Goal: Task Accomplishment & Management: Complete application form

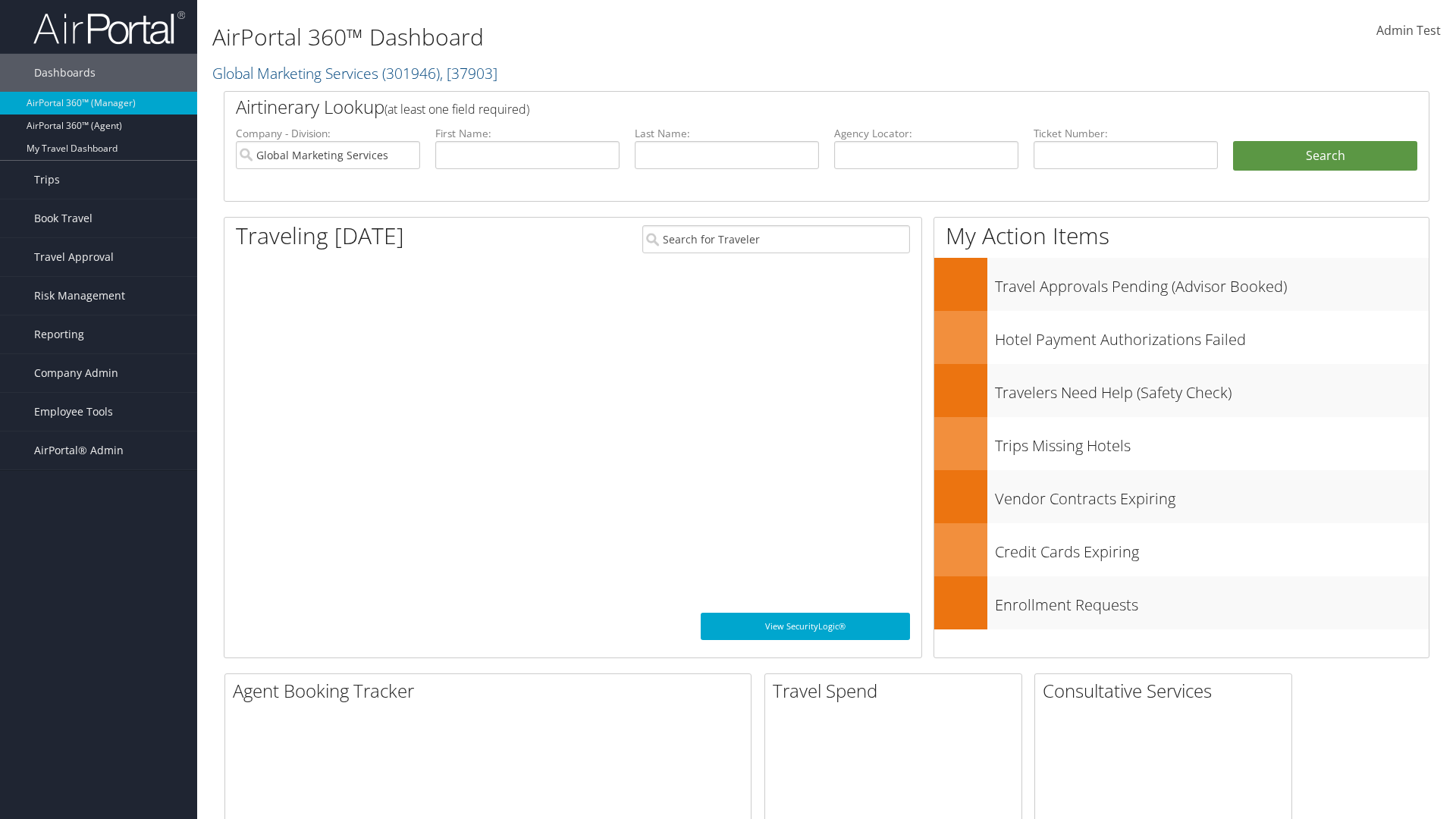
click at [99, 373] on span "Company Admin" at bounding box center [76, 373] width 84 height 38
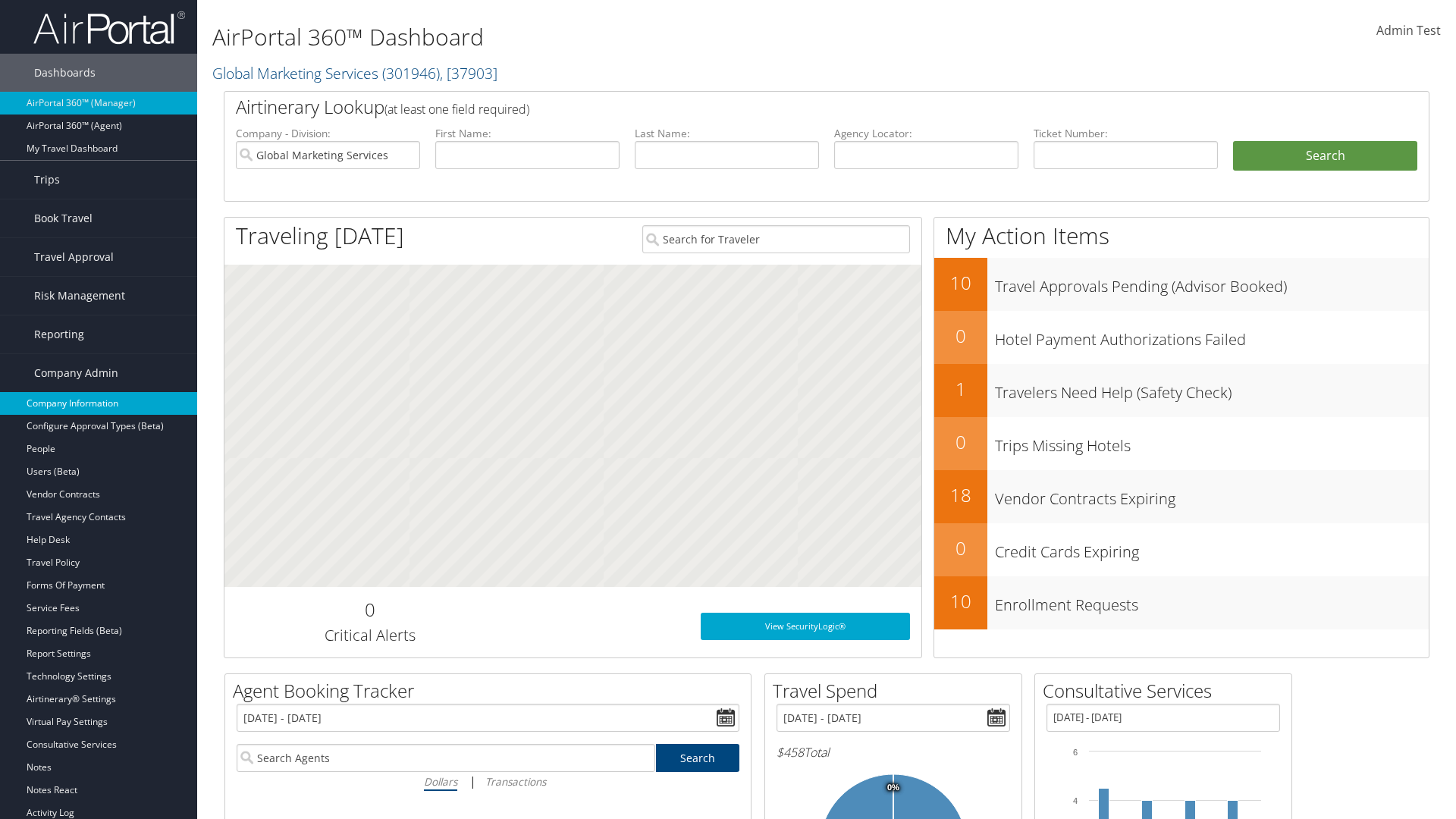
click at [99, 403] on link "Company Information" at bounding box center [99, 403] width 198 height 23
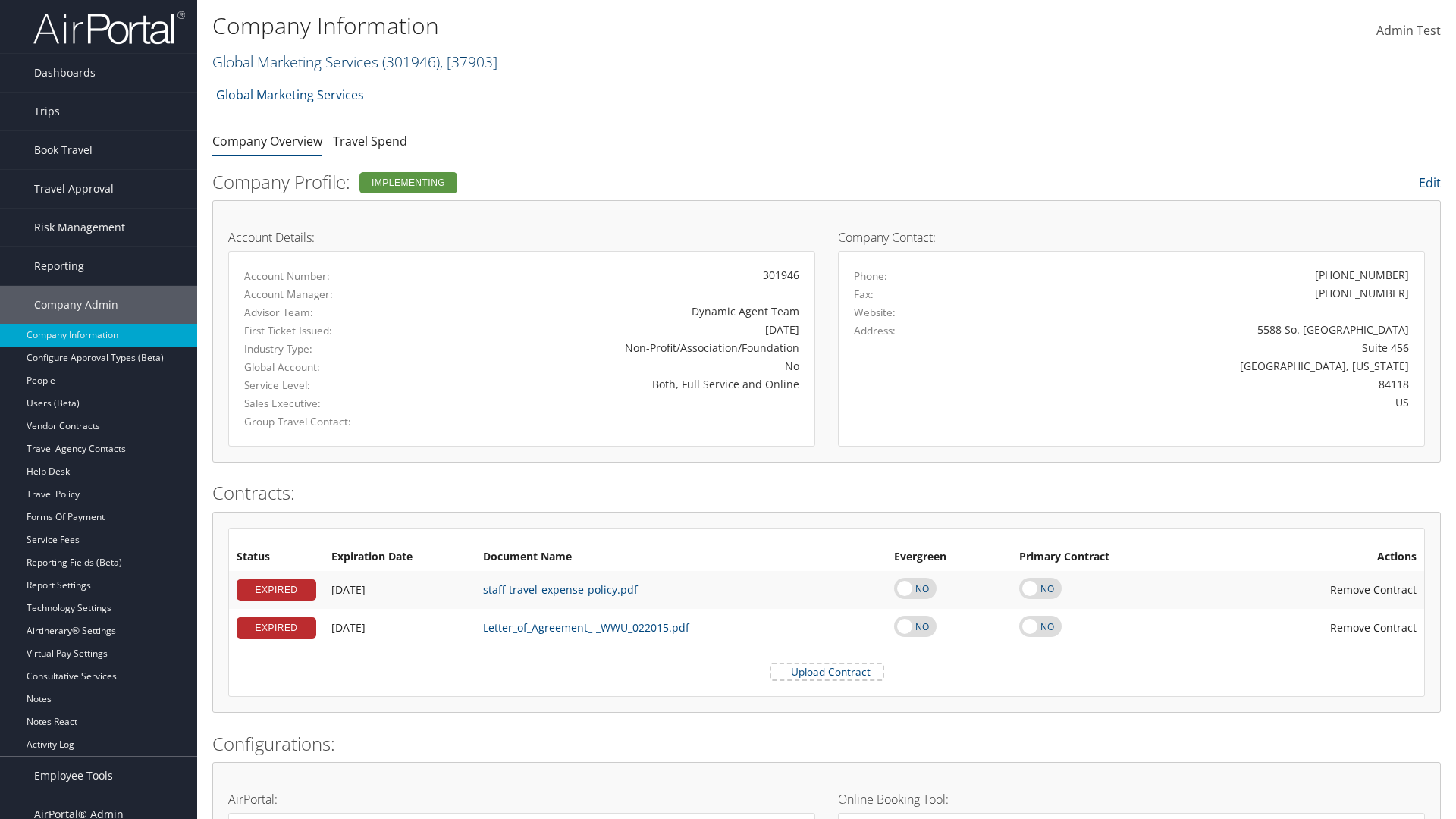
click at [294, 62] on link "Global Marketing Services ( 301946 ) , [ 37903 ]" at bounding box center [355, 62] width 285 height 20
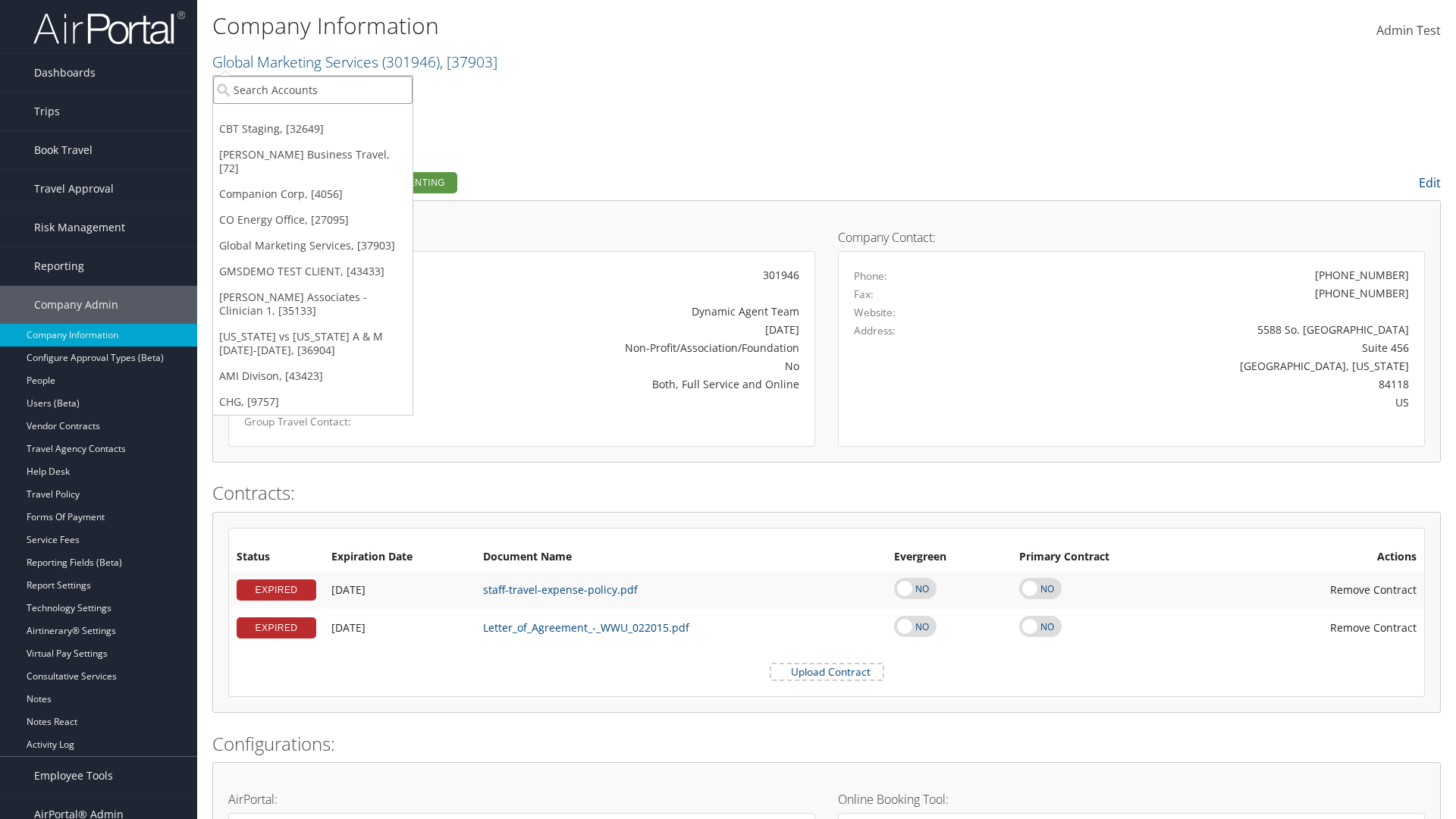
click at [312, 90] on input "search" at bounding box center [313, 90] width 199 height 28
type input "CBTSTG"
click at [312, 117] on div "CBT Staging (CBTSTG), [32649]" at bounding box center [313, 117] width 216 height 14
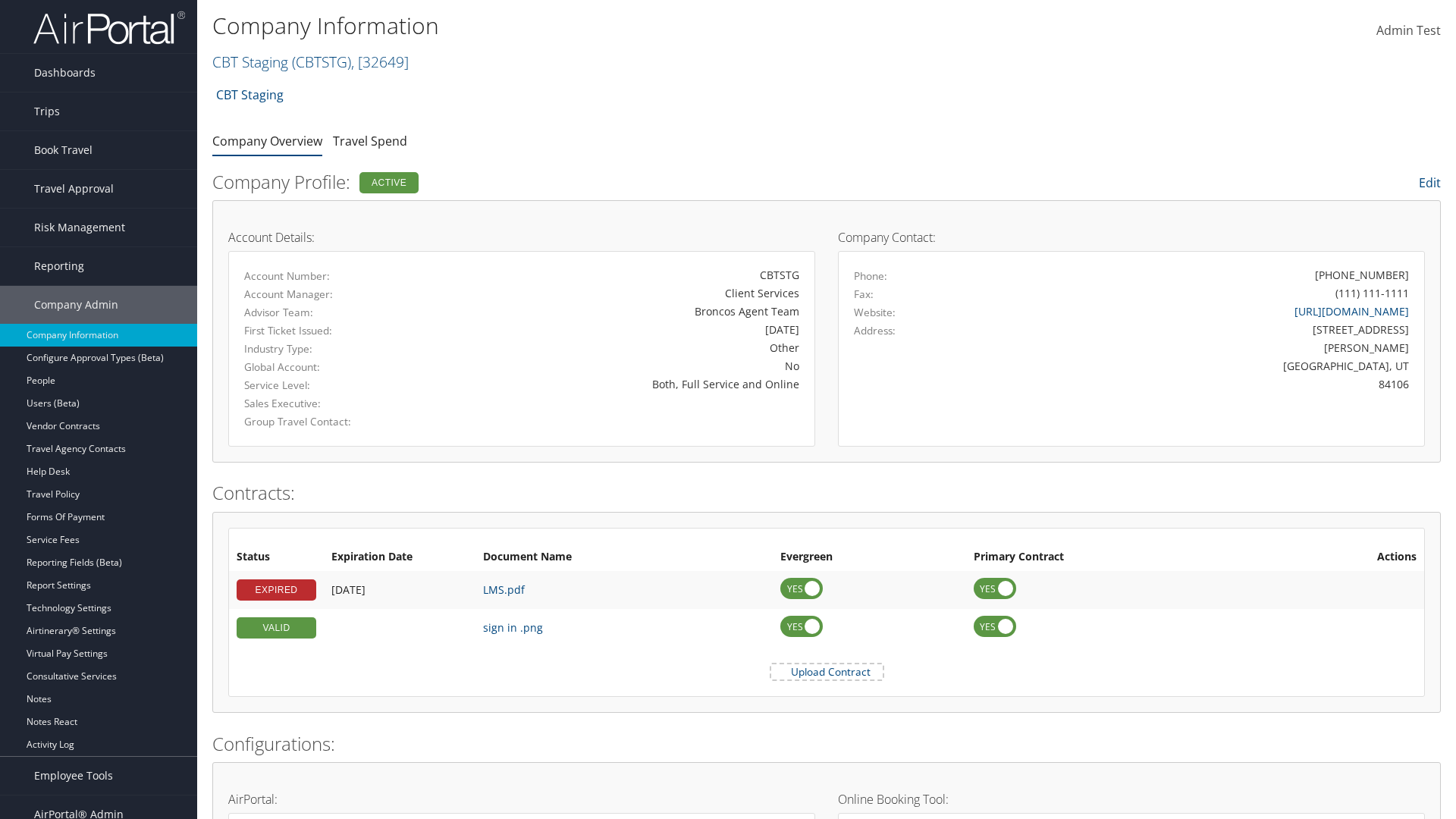
scroll to position [704, 0]
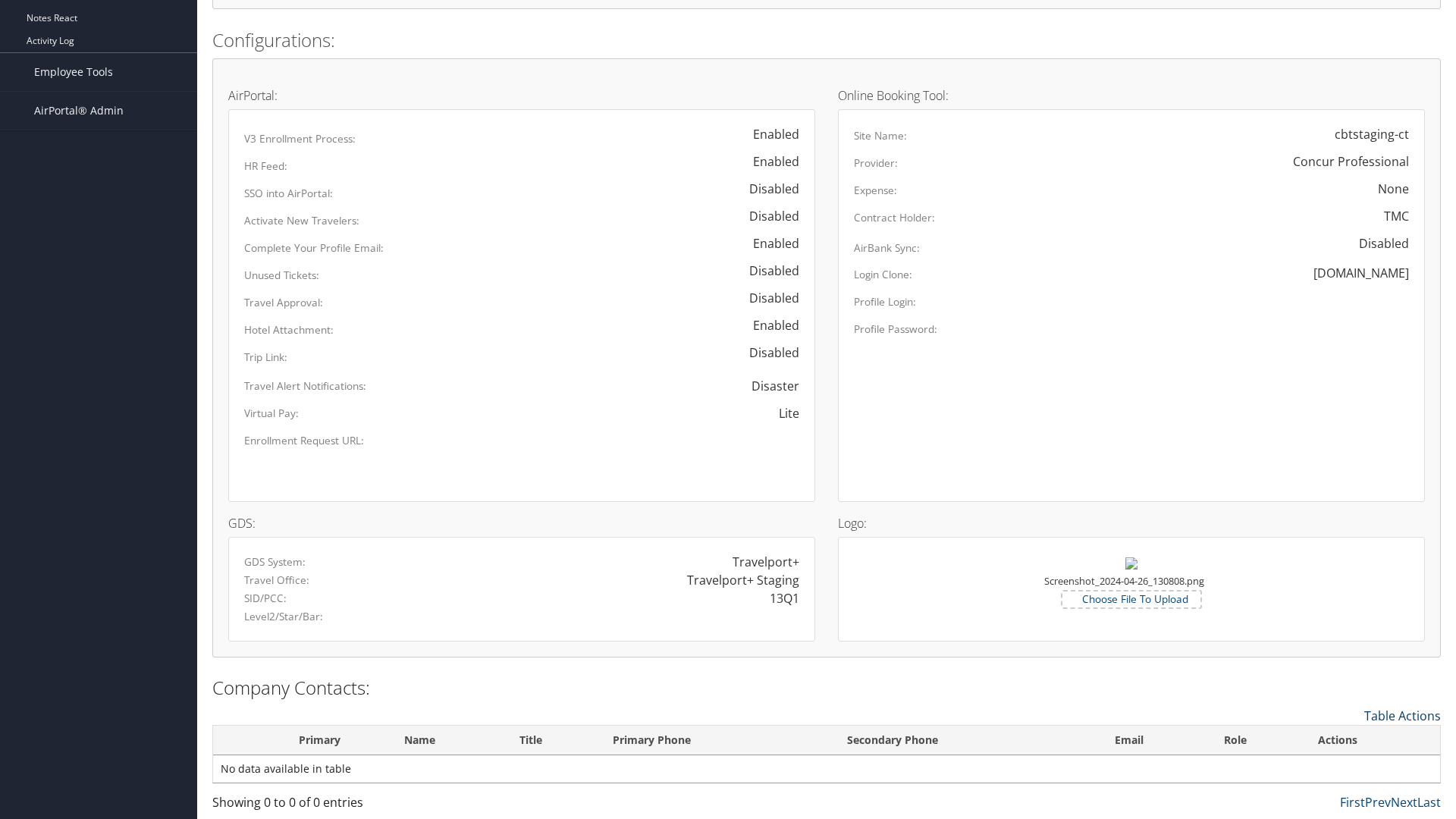
click at [1402, 716] on link "Table Actions" at bounding box center [1402, 716] width 77 height 17
click at [1340, 739] on link "New Contact" at bounding box center [1341, 740] width 199 height 26
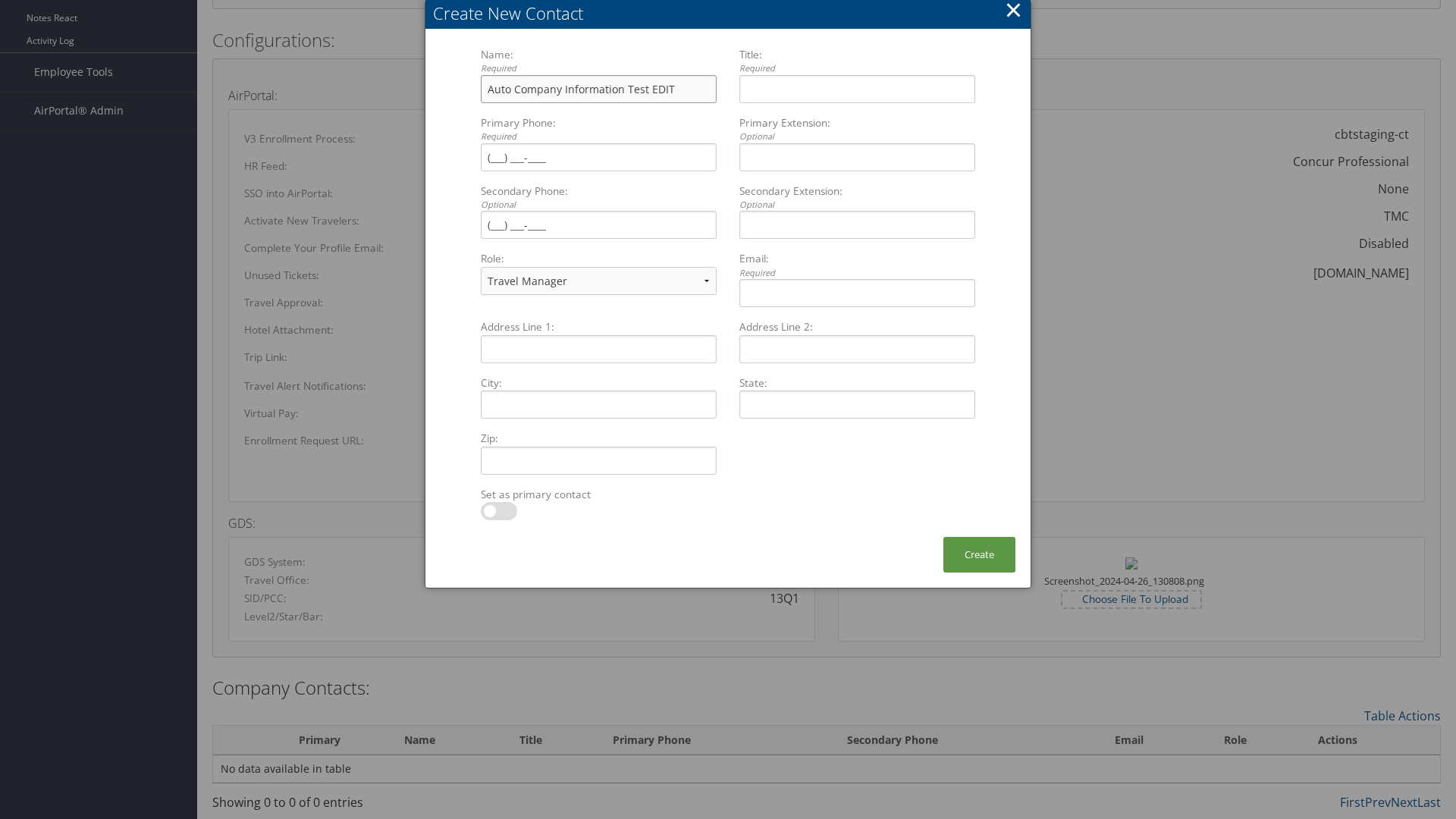
type input "Auto Company Information Test EDIT"
type input "Company Information Title EDIT"
type input "[PHONE_NUMBER]"
select select "EX"
type input "[PHONE_NUMBER]"
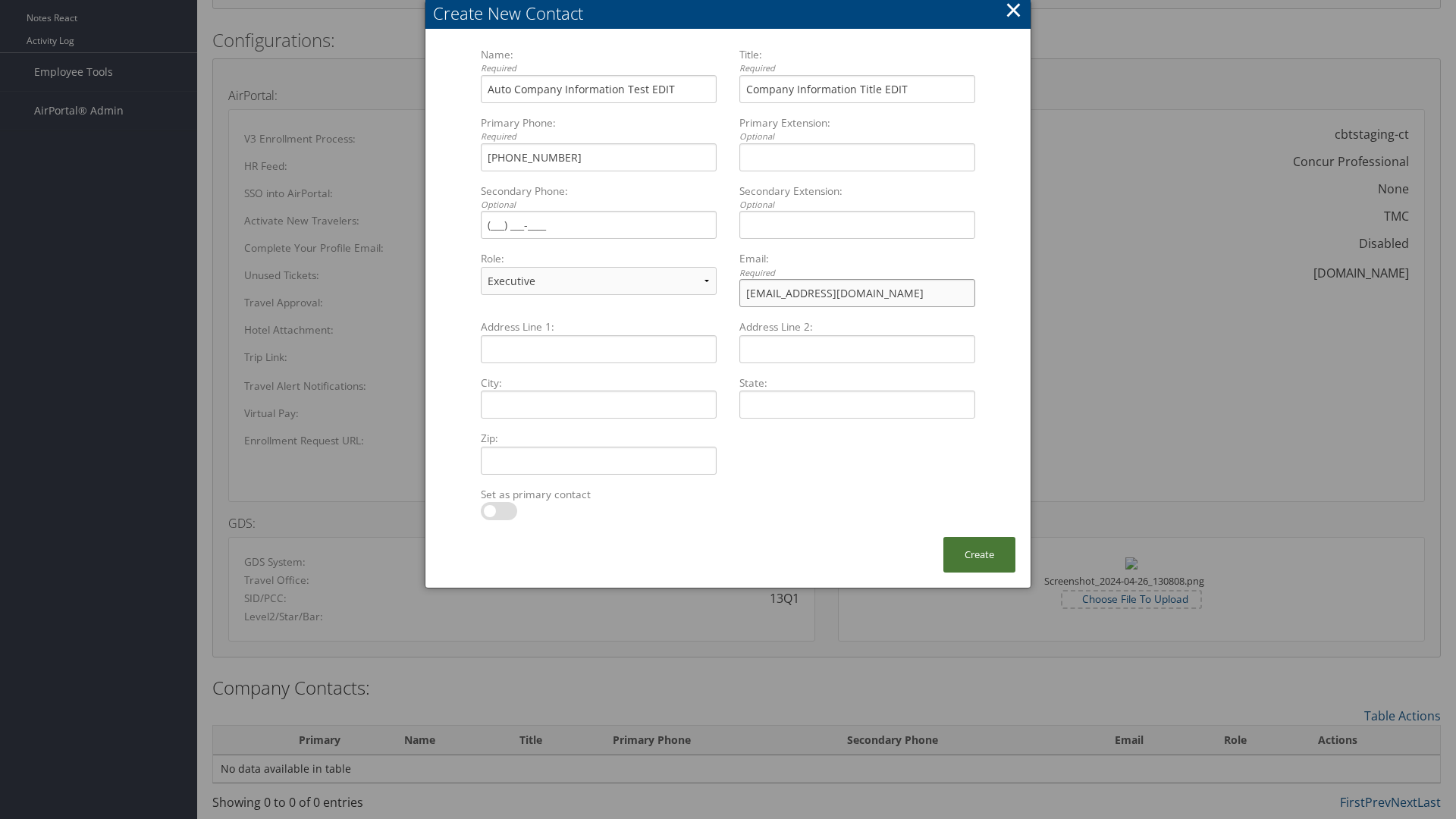
type input "[EMAIL_ADDRESS][DOMAIN_NAME]"
click at [979, 554] on button "Create" at bounding box center [980, 555] width 72 height 36
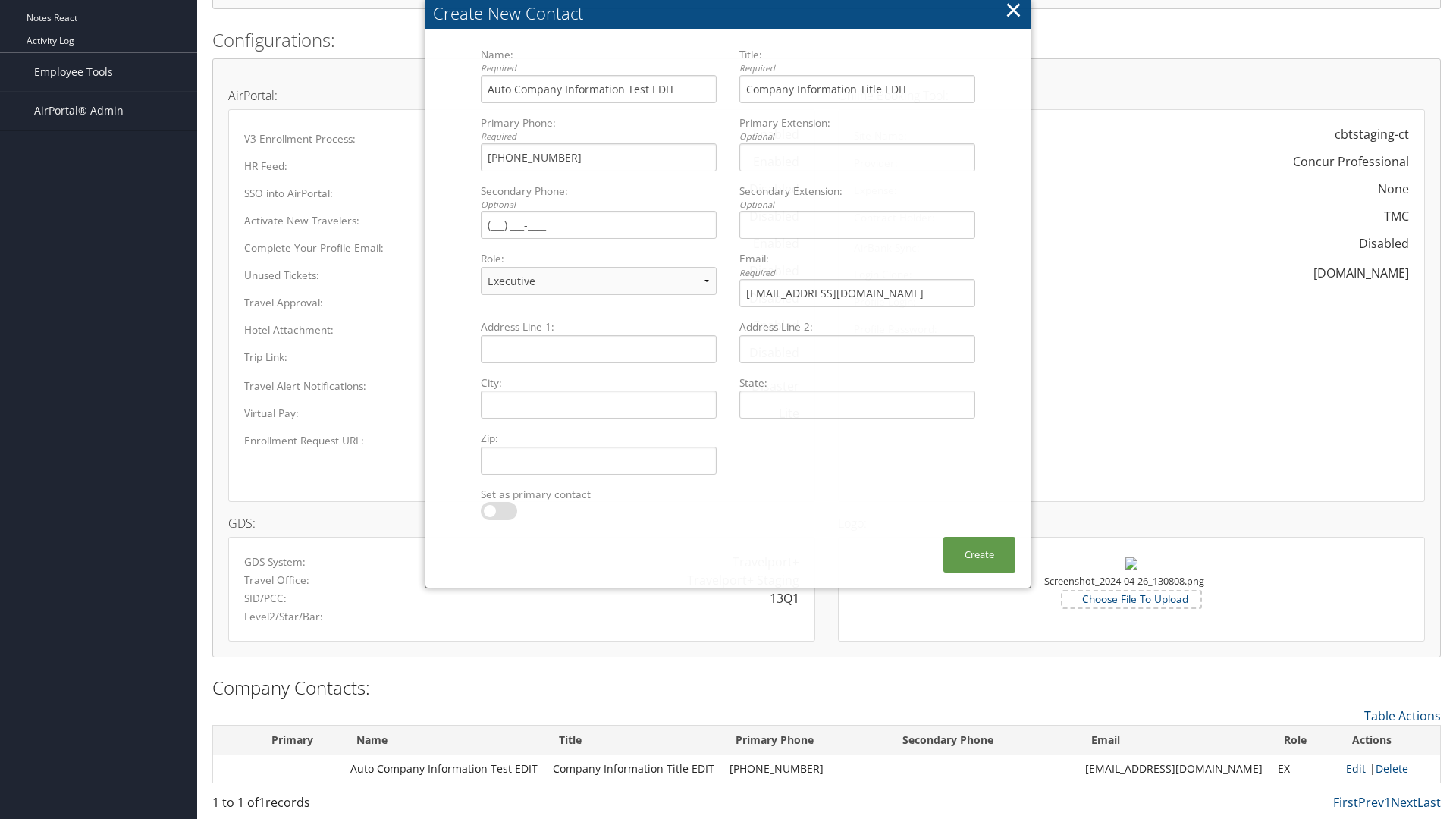
click at [1349, 768] on link "Edit" at bounding box center [1355, 769] width 19 height 15
